Goal: Information Seeking & Learning: Compare options

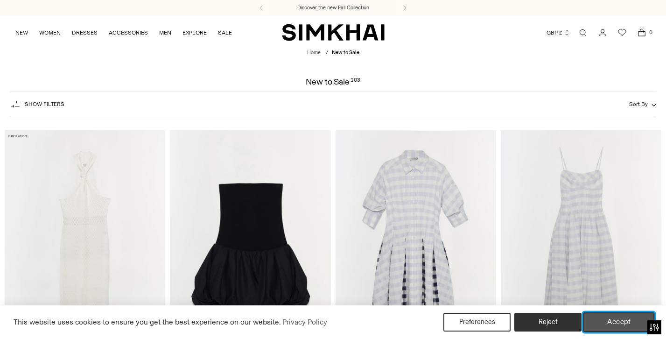
click at [611, 325] on button "Accept" at bounding box center [618, 322] width 71 height 20
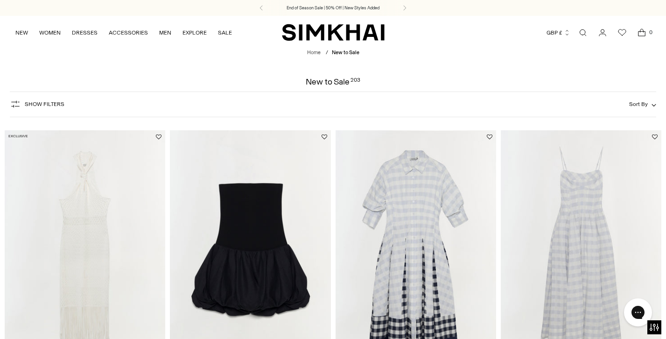
scroll to position [243, 0]
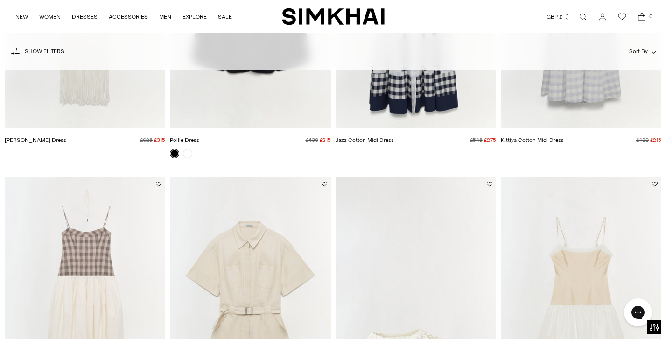
click at [0, 0] on img "Kittiya Cotton Midi Dress" at bounding box center [0, 0] width 0 height 0
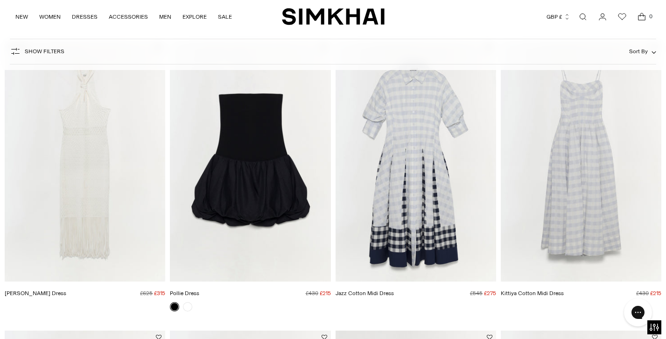
scroll to position [748, 0]
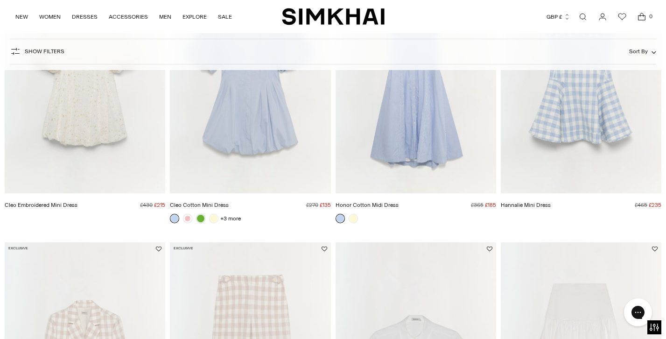
click at [0, 0] on img "Pfeiffer Midi Dress" at bounding box center [0, 0] width 0 height 0
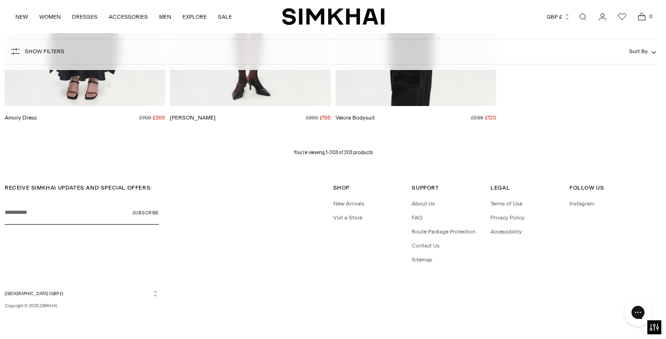
scroll to position [14630, 0]
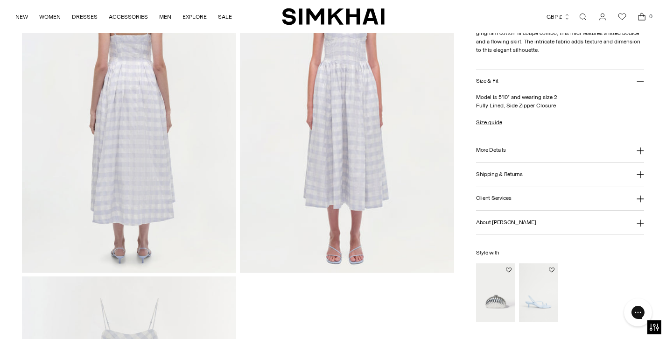
scroll to position [764, 0]
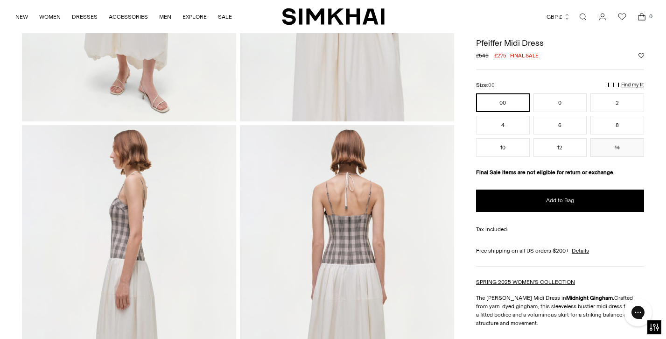
scroll to position [259, 0]
